Goal: Task Accomplishment & Management: Manage account settings

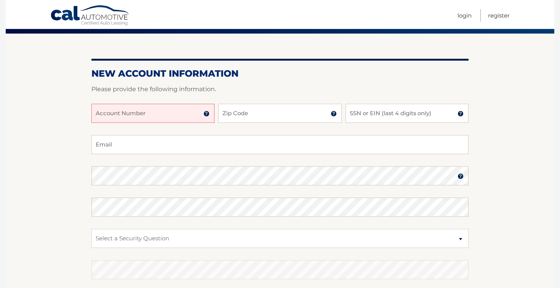
scroll to position [70, 0]
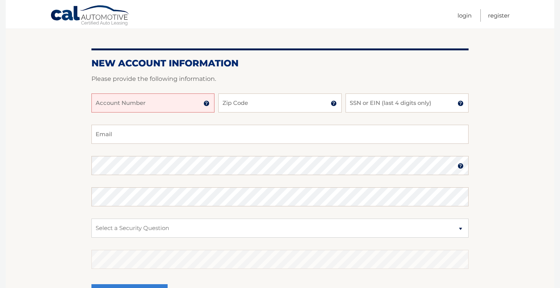
click at [136, 92] on div at bounding box center [279, 88] width 377 height 9
click at [152, 106] on input "Account Number" at bounding box center [152, 102] width 123 height 19
type input "44455982437"
click at [263, 100] on input "Zip Code" at bounding box center [279, 102] width 123 height 19
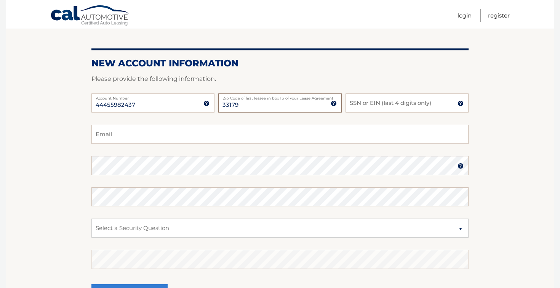
type input "33179"
click at [367, 105] on input "SSN or EIN (last 4 digits only)" at bounding box center [407, 102] width 123 height 19
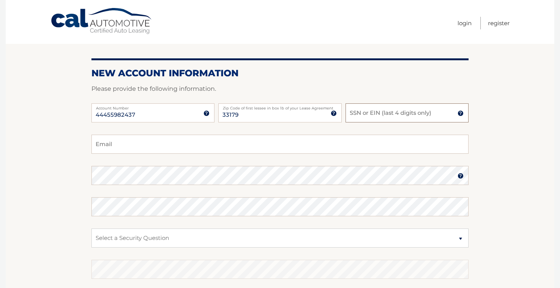
scroll to position [0, 0]
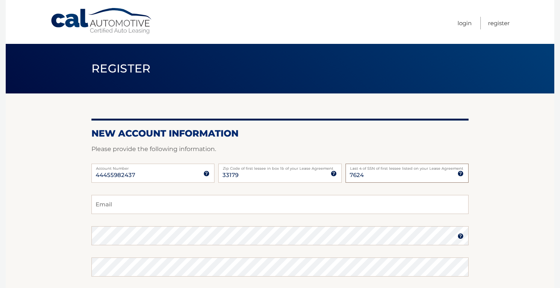
type input "7624"
click at [284, 209] on input "Email" at bounding box center [279, 204] width 377 height 19
type input "jonathangunczler@gmail.com"
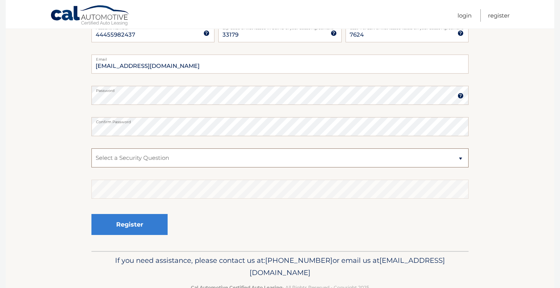
scroll to position [141, 0]
click at [232, 165] on select "Select a Security Question What was the name of your elementary school? What is…" at bounding box center [279, 156] width 377 height 19
select select "4"
click at [91, 147] on select "Select a Security Question What was the name of your elementary school? What is…" at bounding box center [279, 156] width 377 height 19
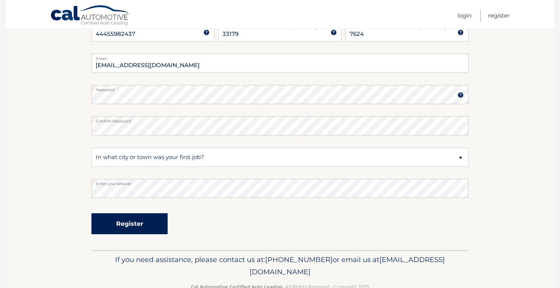
click at [135, 227] on button "Register" at bounding box center [129, 223] width 76 height 21
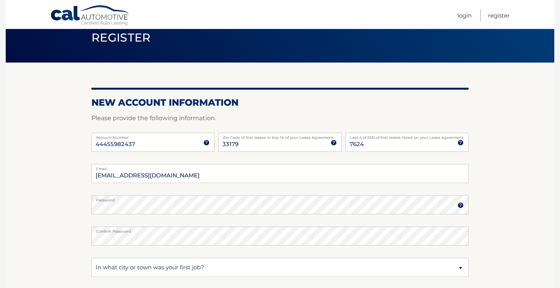
scroll to position [29, 0]
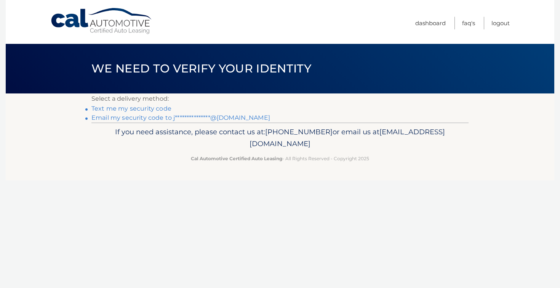
click at [184, 118] on link "**********" at bounding box center [180, 117] width 179 height 7
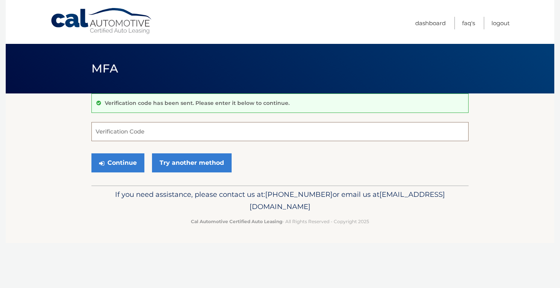
click at [246, 128] on input "Verification Code" at bounding box center [279, 131] width 377 height 19
paste input "981107"
type input "981107"
click at [133, 163] on button "Continue" at bounding box center [117, 162] width 53 height 19
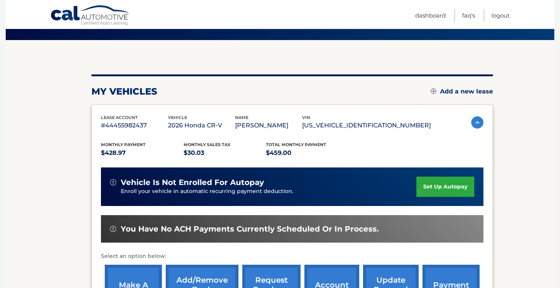
scroll to position [55, 0]
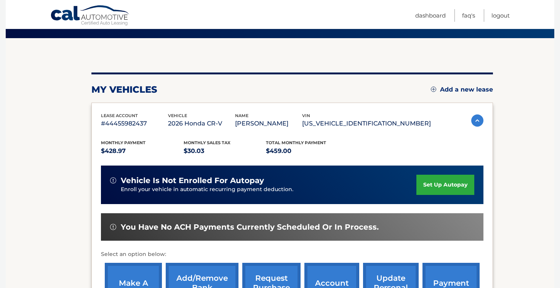
click at [438, 190] on link "set up autopay" at bounding box center [445, 185] width 58 height 20
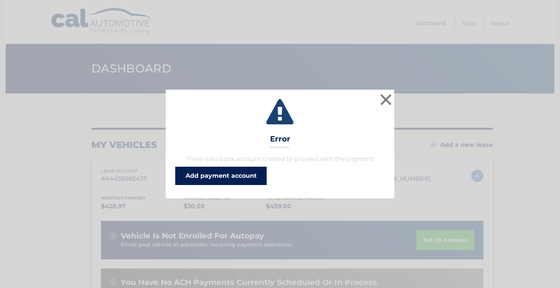
click at [247, 171] on link "Add payment account" at bounding box center [220, 176] width 91 height 18
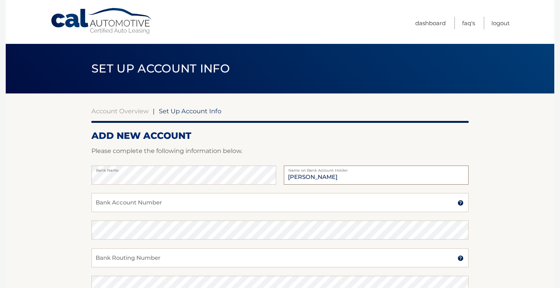
type input "DANNY GUNCZLER"
click at [252, 200] on input "Bank Account Number" at bounding box center [279, 202] width 377 height 19
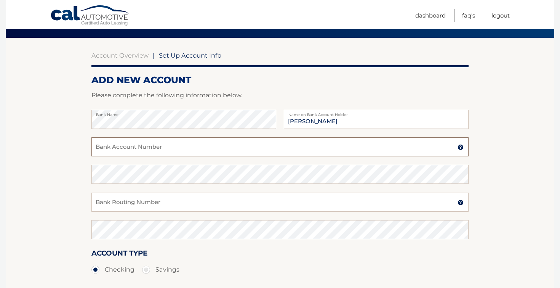
scroll to position [70, 0]
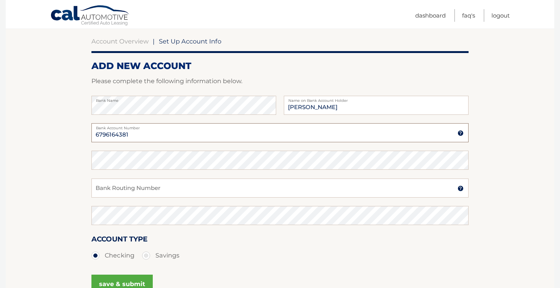
type input "6796164381"
click at [237, 194] on input "Bank Routing Number" at bounding box center [279, 187] width 377 height 19
type input "021000089"
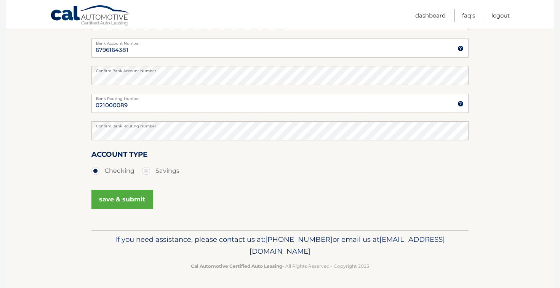
click at [137, 204] on button "save & submit" at bounding box center [121, 199] width 61 height 19
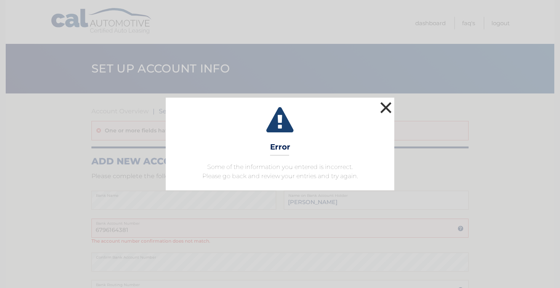
click at [384, 106] on button "×" at bounding box center [385, 107] width 15 height 15
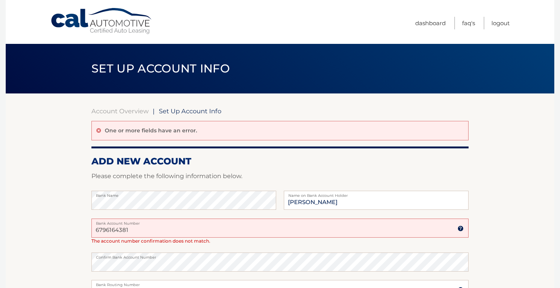
click at [220, 225] on input "6796164381" at bounding box center [279, 227] width 377 height 19
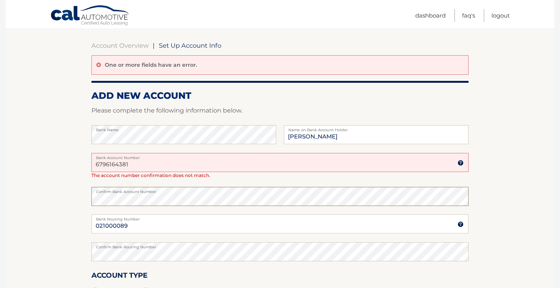
scroll to position [186, 0]
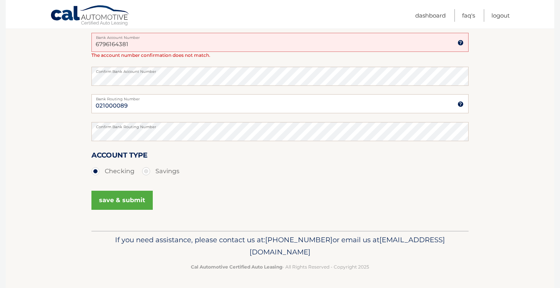
click at [138, 204] on button "save & submit" at bounding box center [121, 200] width 61 height 19
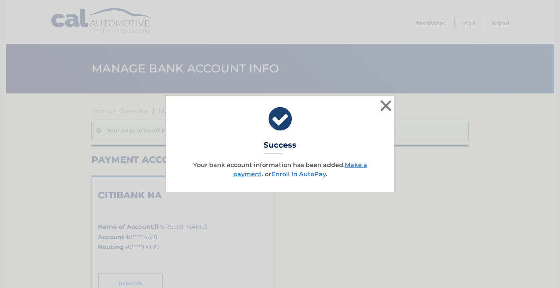
click at [318, 175] on link "Enroll In AutoPay" at bounding box center [298, 173] width 54 height 7
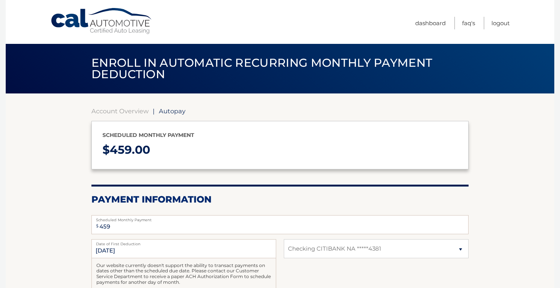
select select "YmRhNDZiYjEtZjhkMS00M2YwLThhMjktMmUzNTE1YjAzNzU0"
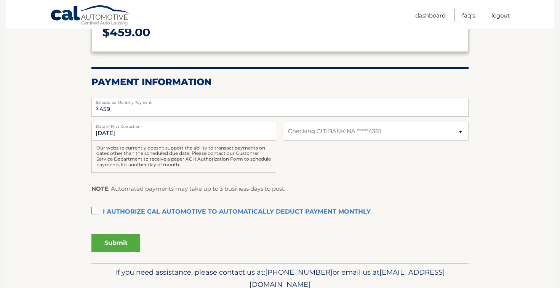
scroll to position [122, 0]
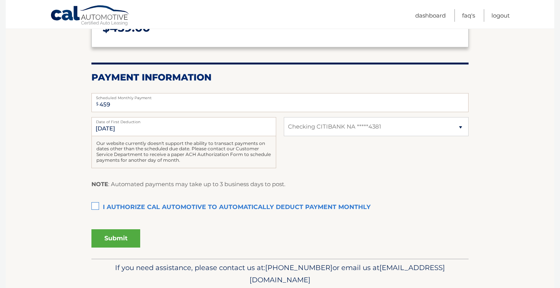
click at [95, 211] on label "I authorize cal automotive to automatically deduct payment monthly This checkbo…" at bounding box center [279, 207] width 377 height 15
click at [0, 0] on input "I authorize cal automotive to automatically deduct payment monthly This checkbo…" at bounding box center [0, 0] width 0 height 0
click at [112, 239] on button "Submit" at bounding box center [115, 238] width 49 height 18
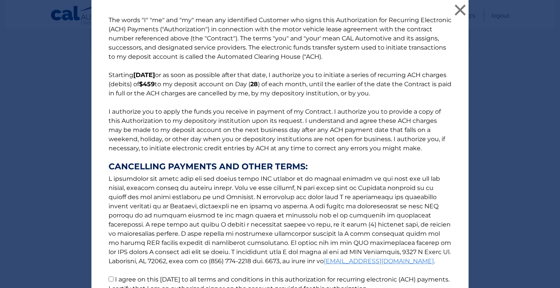
scroll to position [72, 0]
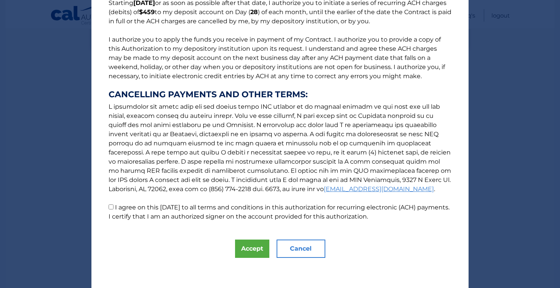
click at [110, 207] on input "I agree on this 09/09/2025 to all terms and conditions in this authorization fo…" at bounding box center [111, 206] width 5 height 5
checkbox input "true"
click at [247, 251] on button "Accept" at bounding box center [252, 248] width 34 height 18
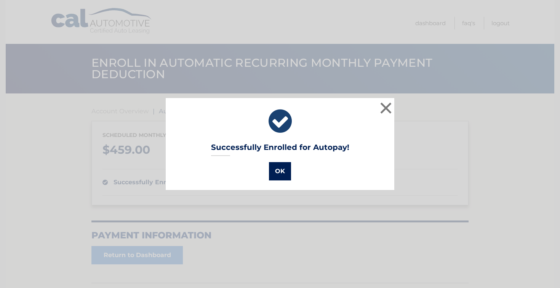
click at [288, 167] on button "OK" at bounding box center [280, 171] width 22 height 18
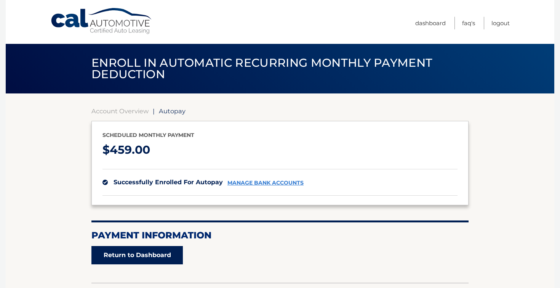
click at [158, 259] on link "Return to Dashboard" at bounding box center [136, 255] width 91 height 18
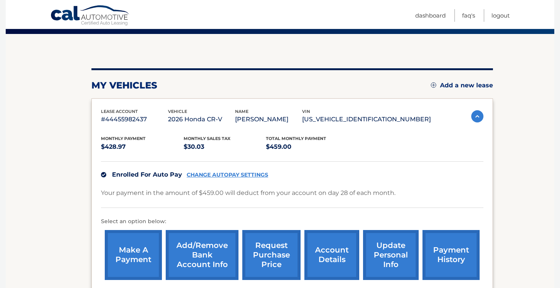
scroll to position [58, 0]
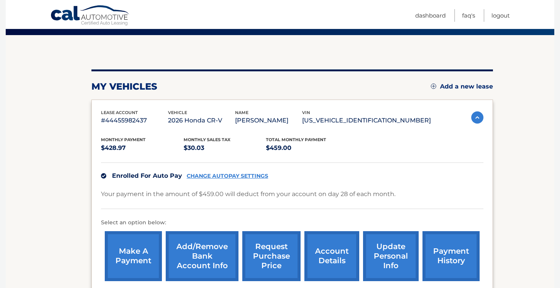
click at [322, 253] on link "account details" at bounding box center [331, 256] width 55 height 50
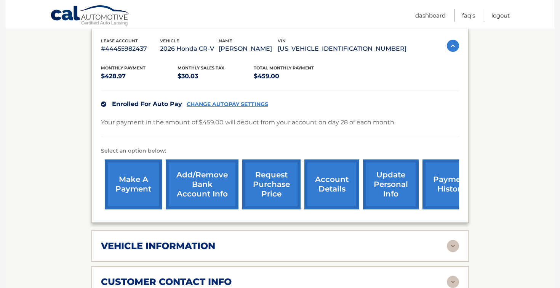
scroll to position [301, 0]
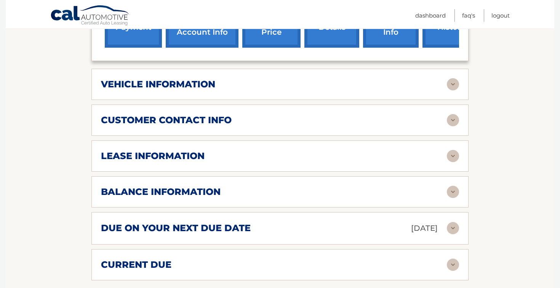
click at [453, 191] on img at bounding box center [453, 192] width 12 height 12
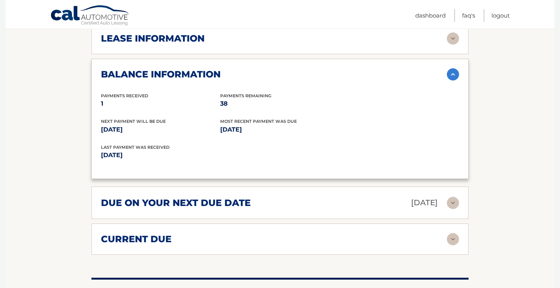
scroll to position [419, 0]
click at [450, 201] on img at bounding box center [453, 202] width 12 height 12
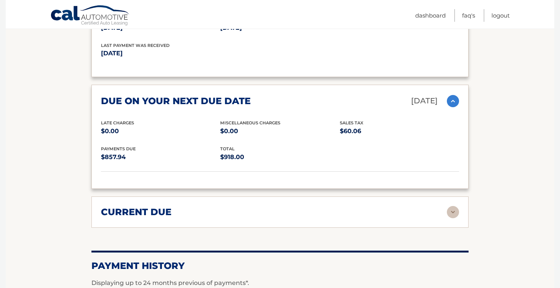
scroll to position [522, 0]
